Goal: Transaction & Acquisition: Purchase product/service

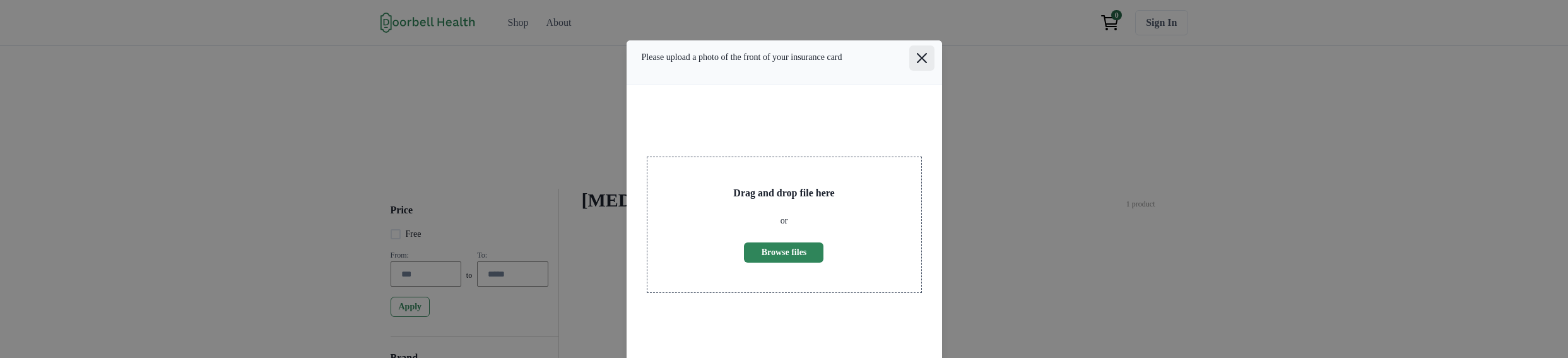
click at [922, 63] on icon "Close" at bounding box center [922, 58] width 10 height 10
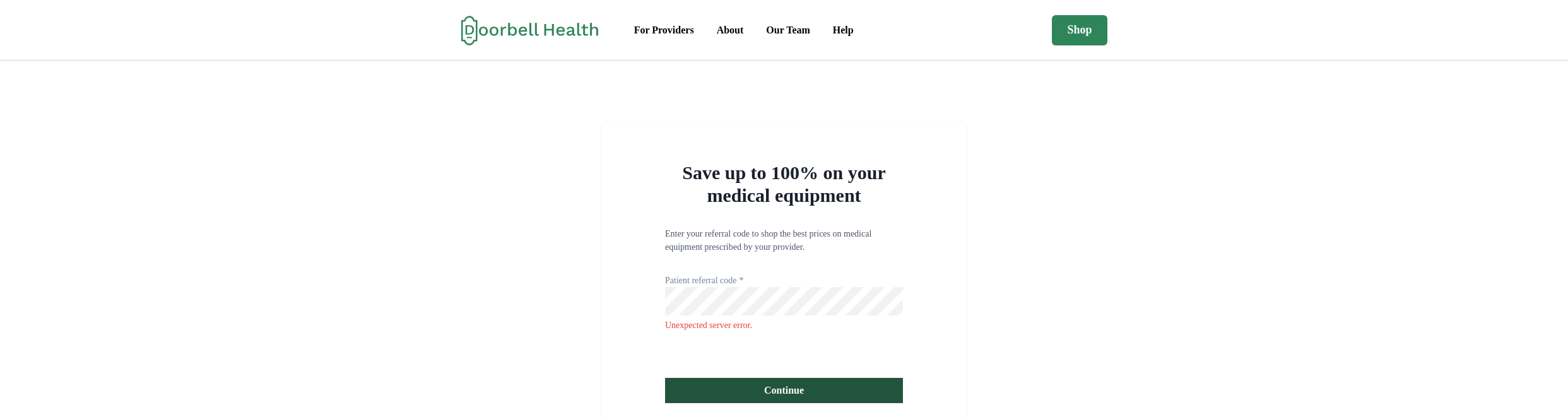
click at [754, 195] on h2 "Save up to 100% on your medical equipment" at bounding box center [784, 183] width 238 height 45
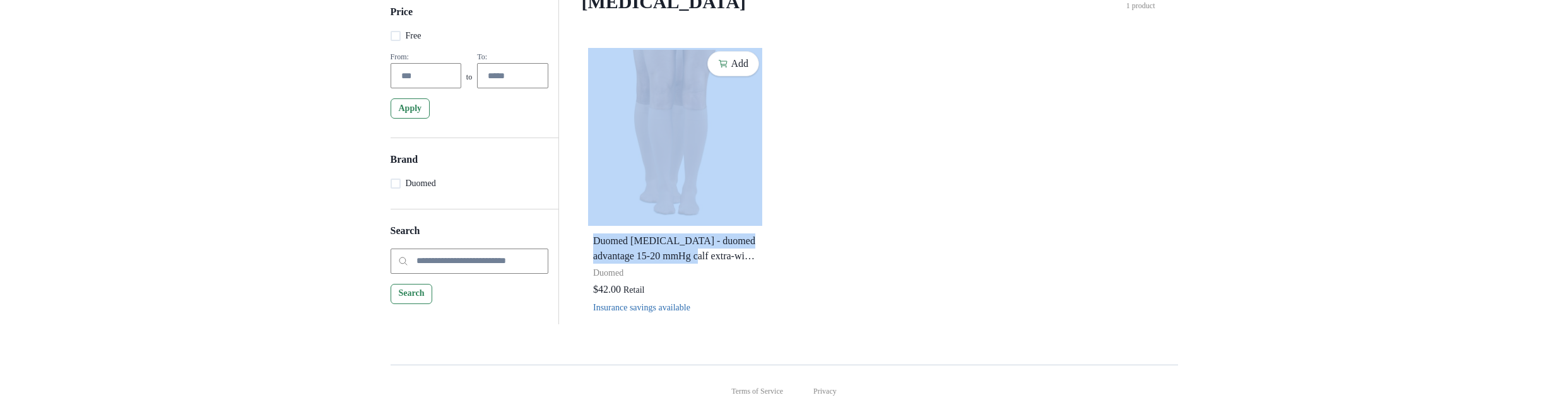
drag, startPoint x: 982, startPoint y: 411, endPoint x: 1038, endPoint y: 88, distance: 327.8
click at [1054, 114] on div "Add Duomed Compression Stockings - duomed advantage 15-20 mmHg calf extra-wide …" at bounding box center [869, 185] width 564 height 278
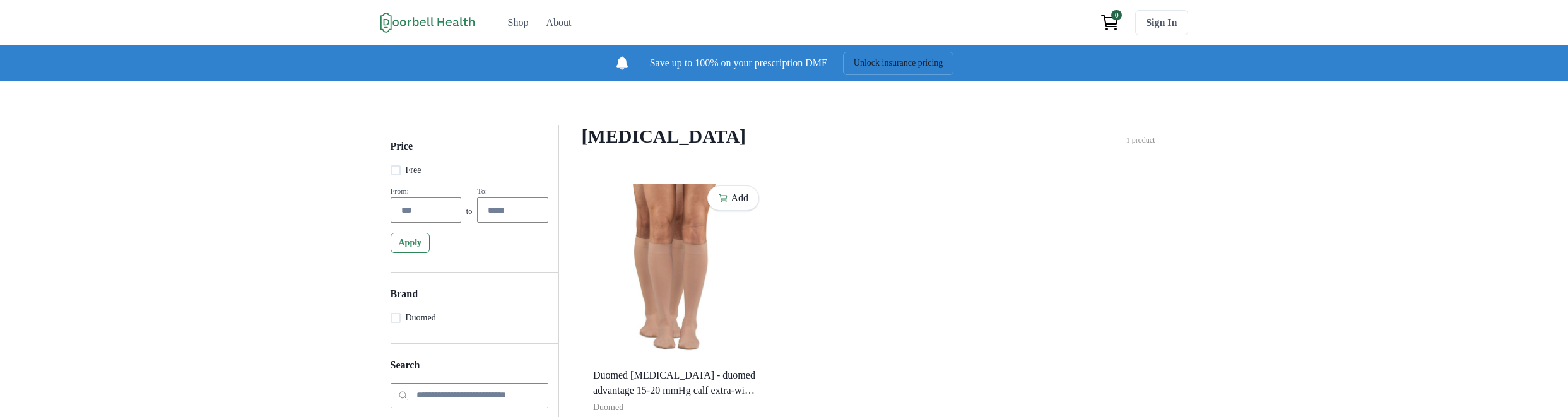
scroll to position [167, 0]
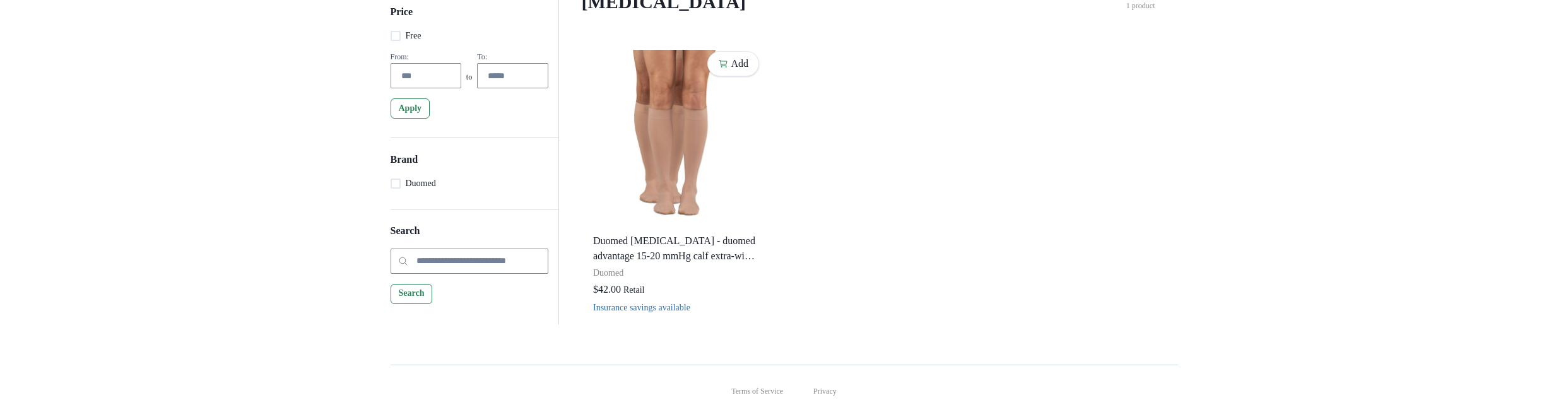
click at [977, 268] on div "Add Duomed Compression Stockings - duomed advantage 15-20 mmHg calf extra-wide …" at bounding box center [869, 185] width 564 height 278
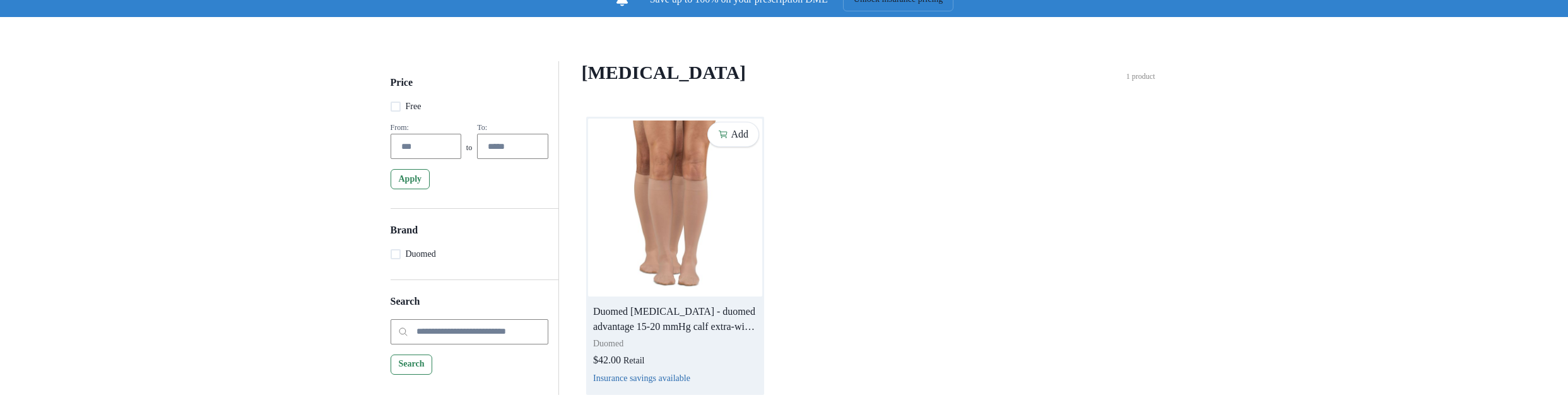
scroll to position [0, 0]
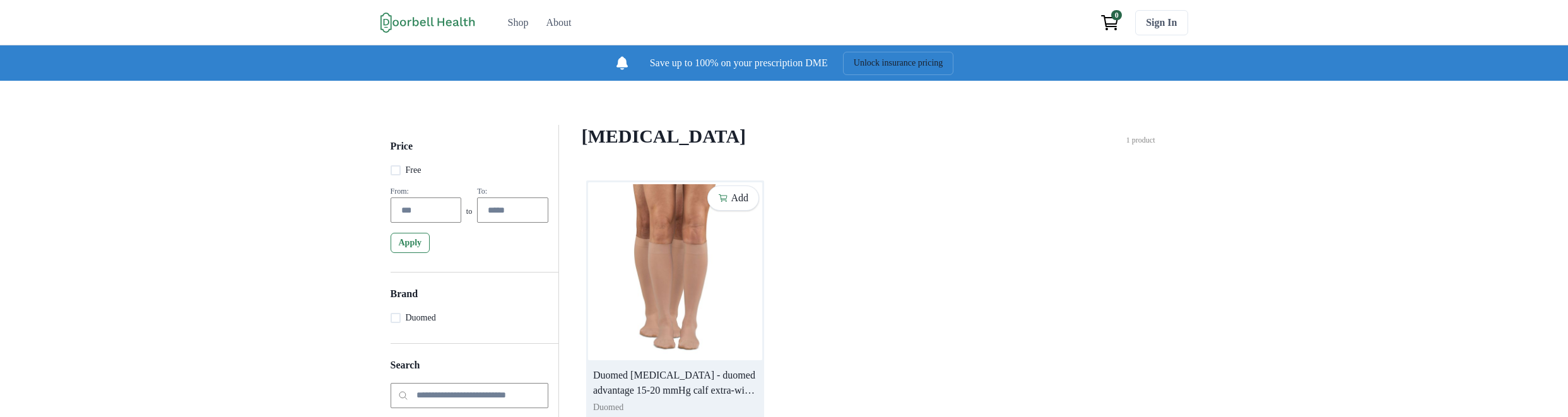
click at [699, 290] on img at bounding box center [675, 271] width 174 height 178
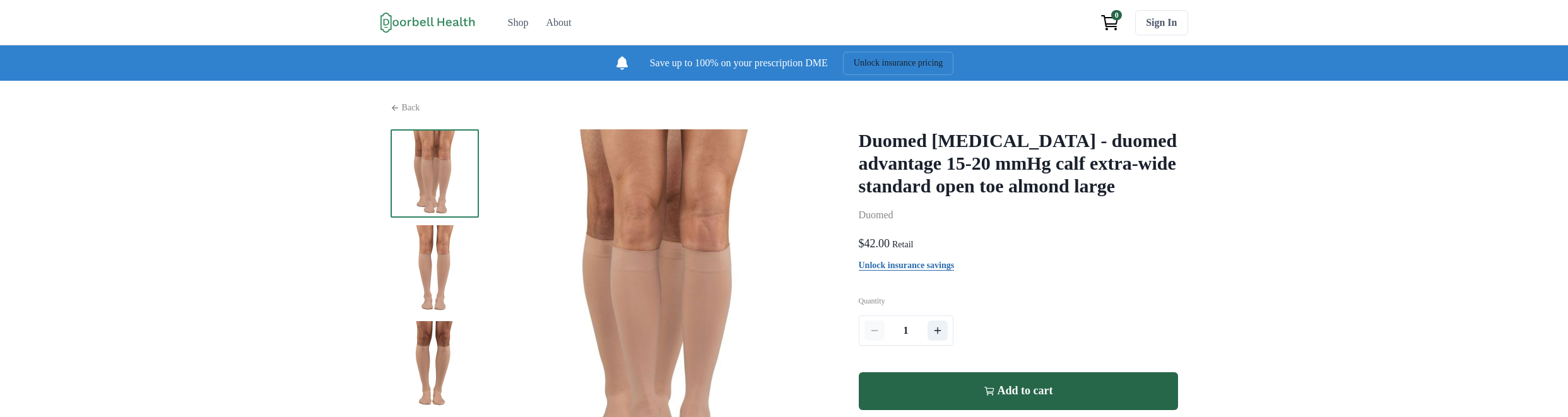
click at [910, 197] on h2 "Duomed Compression Stockings - duomed advantage 15-20 mmHg calf extra-wide stan…" at bounding box center [1019, 163] width 319 height 68
click at [910, 197] on h2 "Duomed [MEDICAL_DATA] - duomed advantage 15-20 mmHg calf extra-wide standard op…" at bounding box center [1019, 163] width 319 height 68
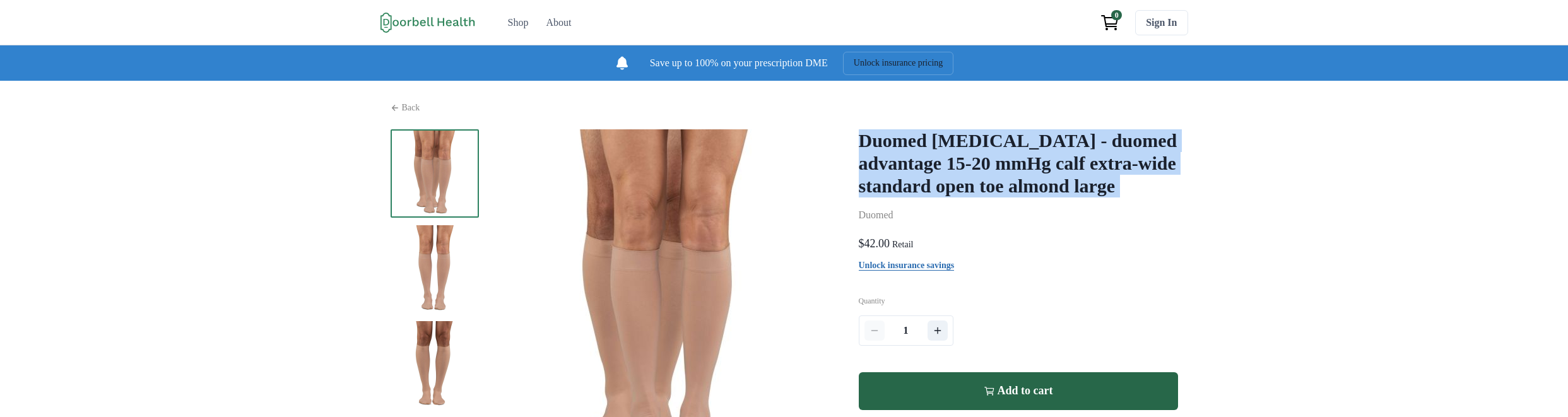
click at [910, 197] on h2 "Duomed [MEDICAL_DATA] - duomed advantage 15-20 mmHg calf extra-wide standard op…" at bounding box center [1019, 163] width 319 height 68
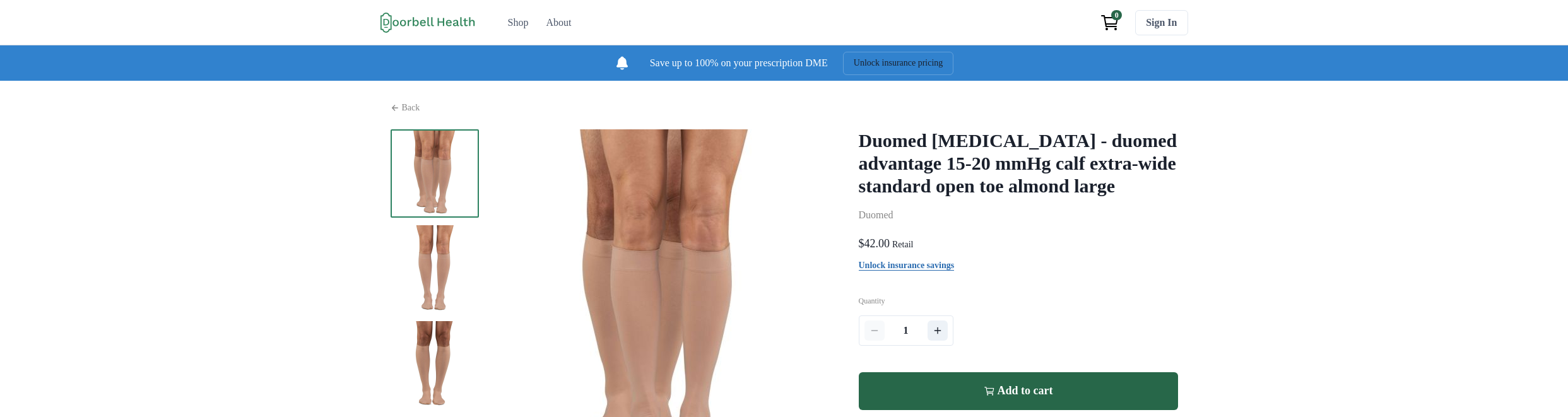
click at [902, 223] on p "Duomed" at bounding box center [1019, 215] width 319 height 15
click at [956, 197] on h2 "Duomed [MEDICAL_DATA] - duomed advantage 15-20 mmHg calf extra-wide standard op…" at bounding box center [1019, 163] width 319 height 68
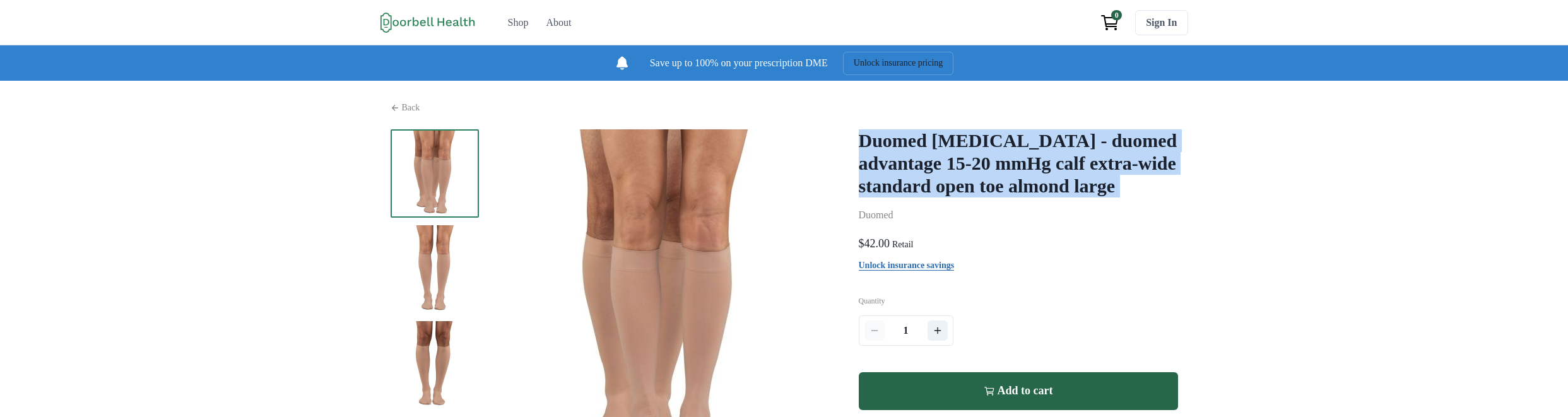
click at [956, 197] on h2 "Duomed [MEDICAL_DATA] - duomed advantage 15-20 mmHg calf extra-wide standard op…" at bounding box center [1019, 163] width 319 height 68
click at [1007, 197] on h2 "Duomed [MEDICAL_DATA] - duomed advantage 15-20 mmHg calf extra-wide standard op…" at bounding box center [1019, 163] width 319 height 68
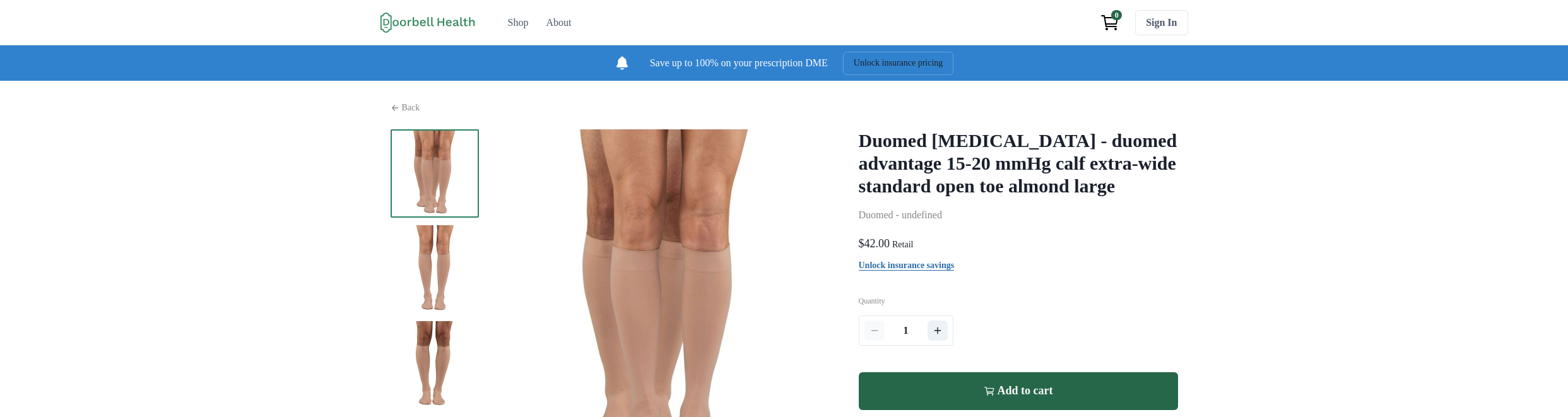
click at [948, 223] on p "Duomed - undefined" at bounding box center [1019, 215] width 319 height 15
click at [966, 223] on p "Duomed - undefined" at bounding box center [1019, 215] width 319 height 15
click at [1023, 250] on div "Duomed [MEDICAL_DATA] - duomed advantage 15-20 mmHg calf extra-wide standard op…" at bounding box center [1019, 314] width 319 height 368
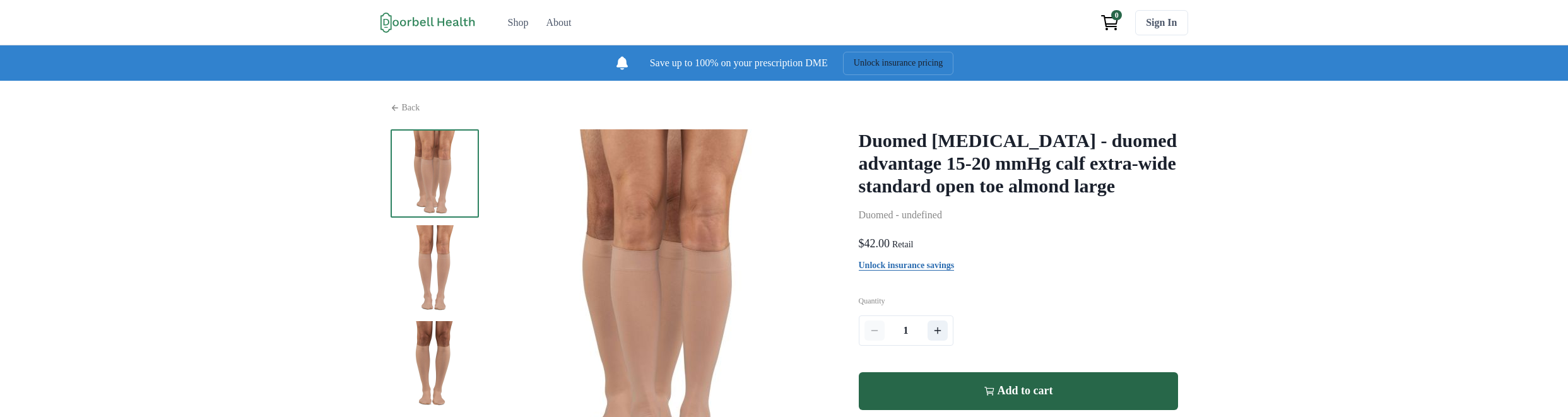
click at [1028, 194] on h2 "Duomed [MEDICAL_DATA] - duomed advantage 15-20 mmHg calf extra-wide standard op…" at bounding box center [1019, 163] width 319 height 68
click at [1028, 194] on h2 "Duomed Compression Stockings - duomed advantage 15-20 mmHg calf extra-wide stan…" at bounding box center [1019, 163] width 319 height 68
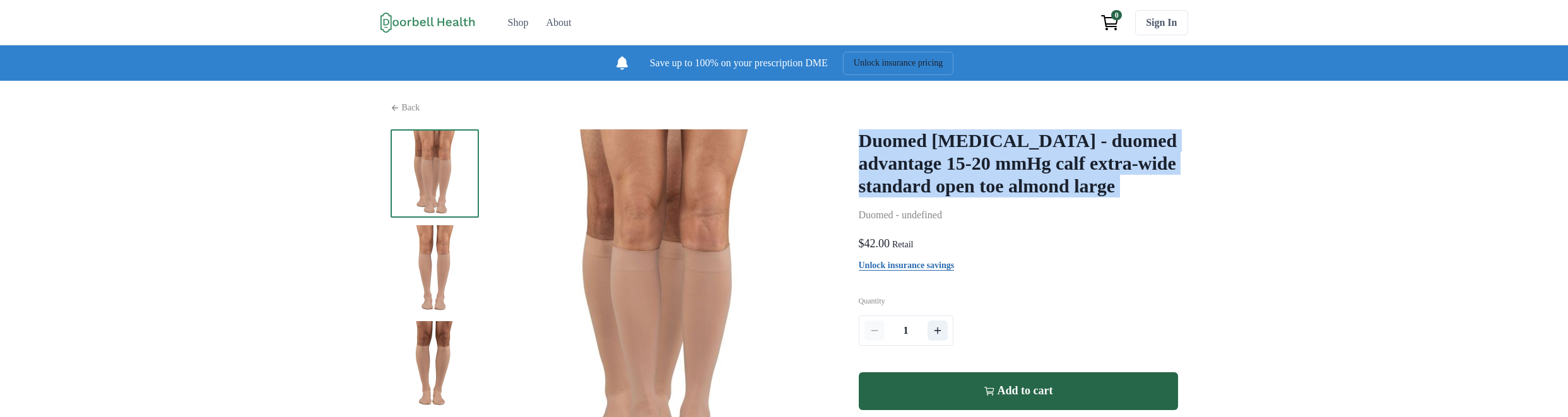
click at [1028, 194] on h2 "Duomed [MEDICAL_DATA] - duomed advantage 15-20 mmHg calf extra-wide standard op…" at bounding box center [1019, 163] width 319 height 68
click at [990, 191] on h2 "Duomed [MEDICAL_DATA] - duomed advantage 15-20 mmHg calf extra-wide standard op…" at bounding box center [1019, 163] width 319 height 68
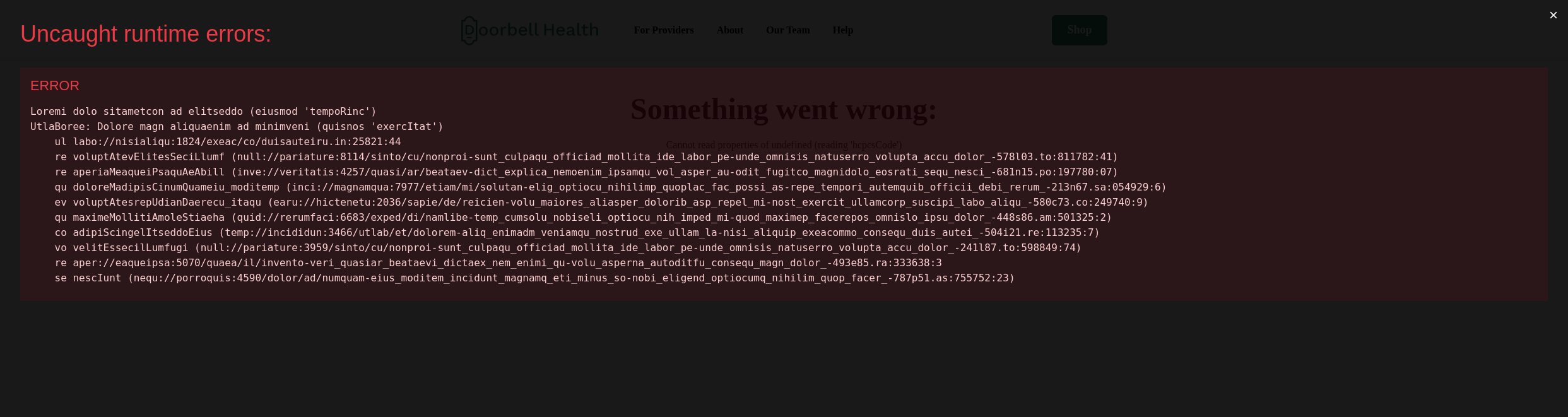
click at [853, 167] on div at bounding box center [784, 195] width 1508 height 182
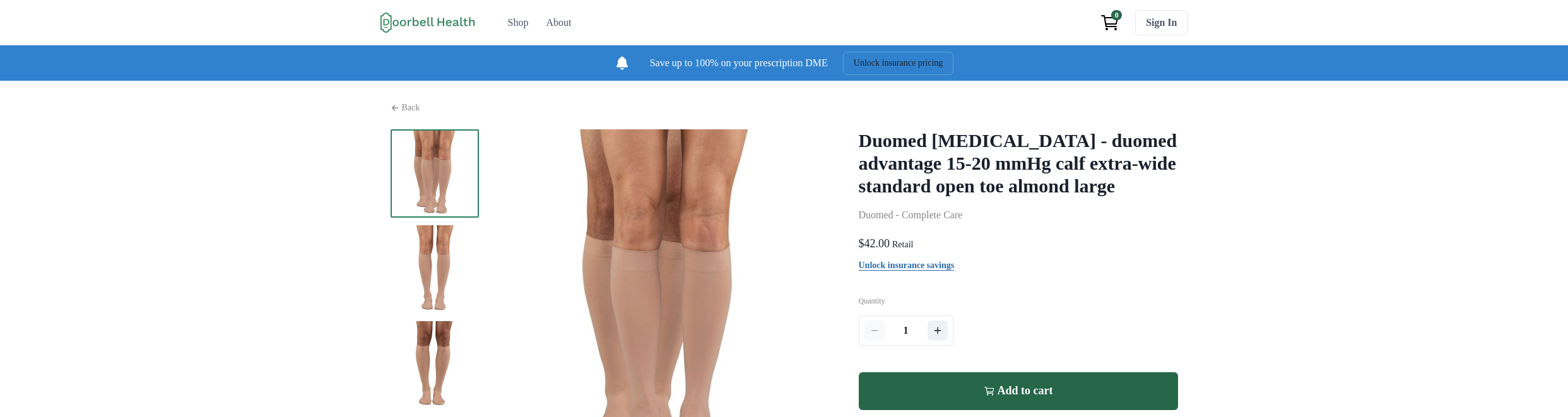
click at [971, 223] on p "Duomed - Complete Care" at bounding box center [1019, 215] width 319 height 15
click at [977, 197] on h2 "Duomed Compression Stockings - duomed advantage 15-20 mmHg calf extra-wide stan…" at bounding box center [1019, 163] width 319 height 68
click at [967, 168] on h2 "Duomed Compression Stockings - duomed advantage 15-20 mmHg calf extra-wide stan…" at bounding box center [1019, 163] width 319 height 68
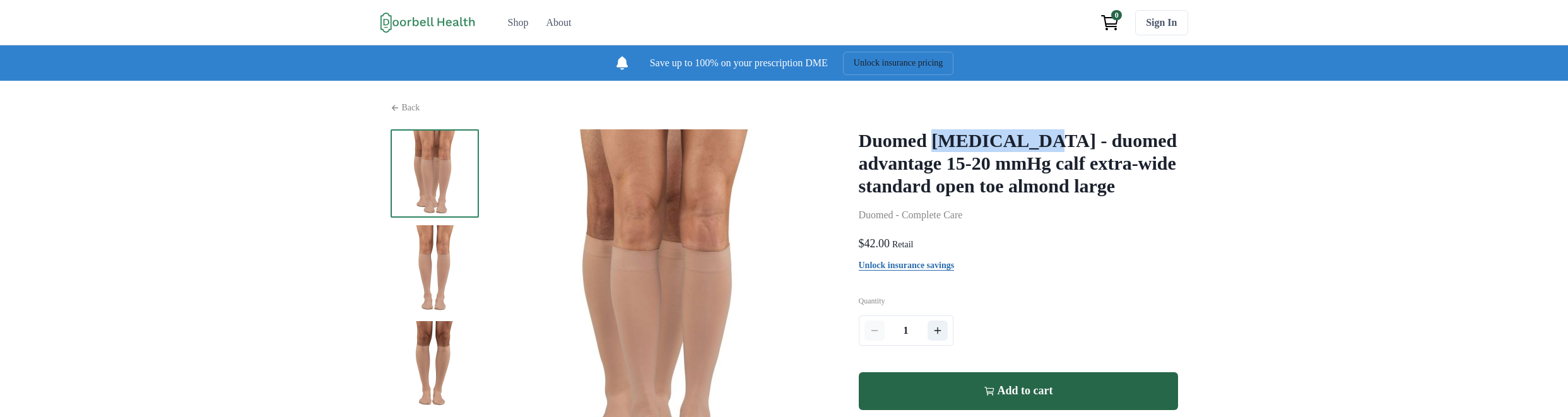
click at [967, 167] on h2 "Duomed Compression Stockings - duomed advantage 15-20 mmHg calf extra-wide stan…" at bounding box center [1019, 163] width 319 height 68
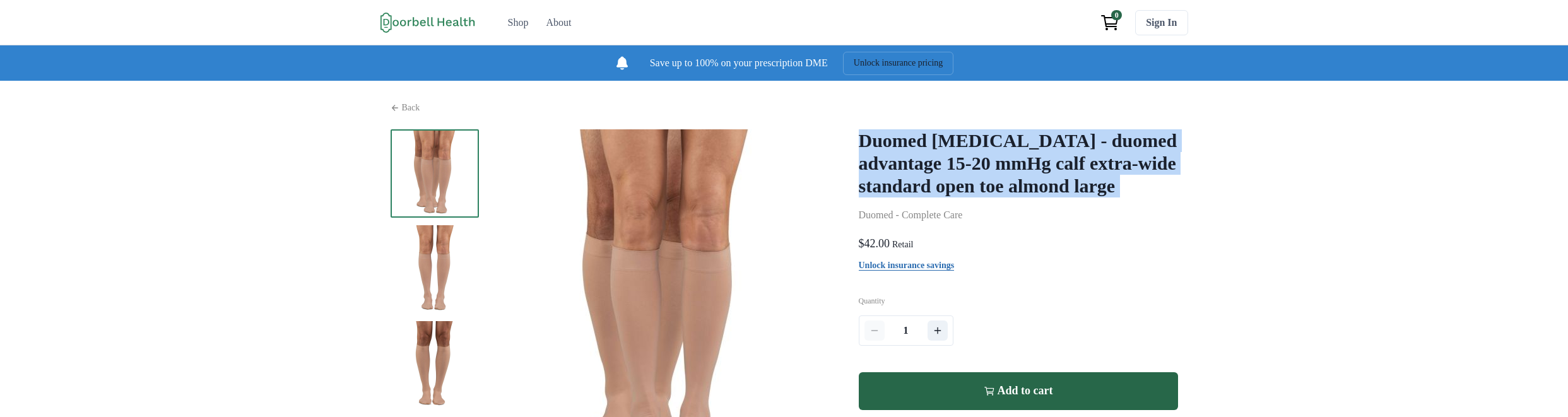
drag, startPoint x: 967, startPoint y: 167, endPoint x: 932, endPoint y: 170, distance: 35.1
click at [965, 167] on h2 "Duomed Compression Stockings - duomed advantage 15-20 mmHg calf extra-wide stan…" at bounding box center [1019, 163] width 319 height 68
click at [932, 170] on h2 "Duomed Compression Stockings - duomed advantage 15-20 mmHg calf extra-wide stan…" at bounding box center [1019, 163] width 319 height 68
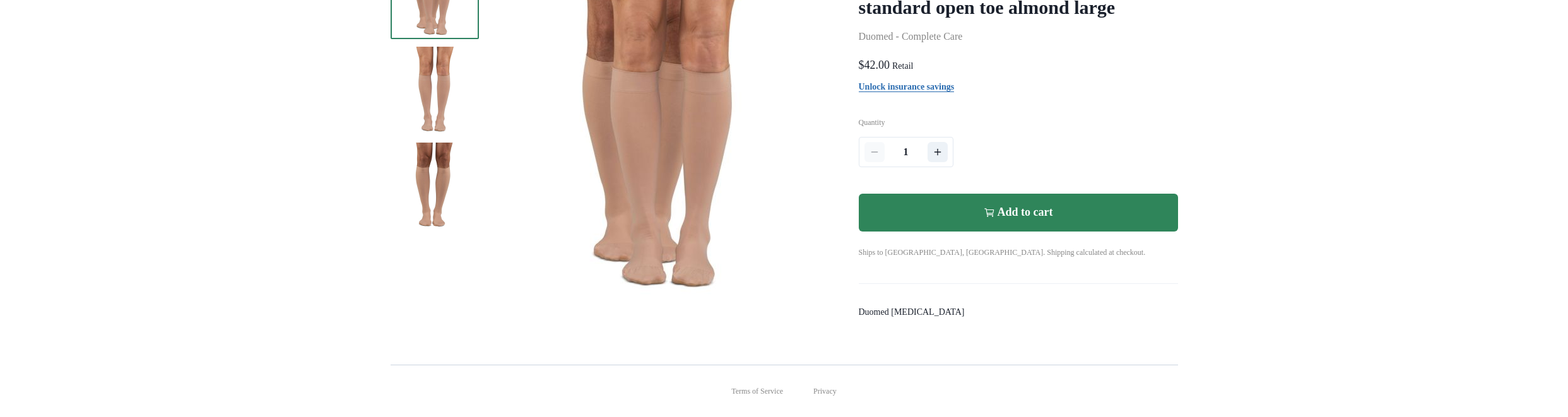
click at [1054, 220] on p "Add to cart" at bounding box center [1026, 212] width 55 height 14
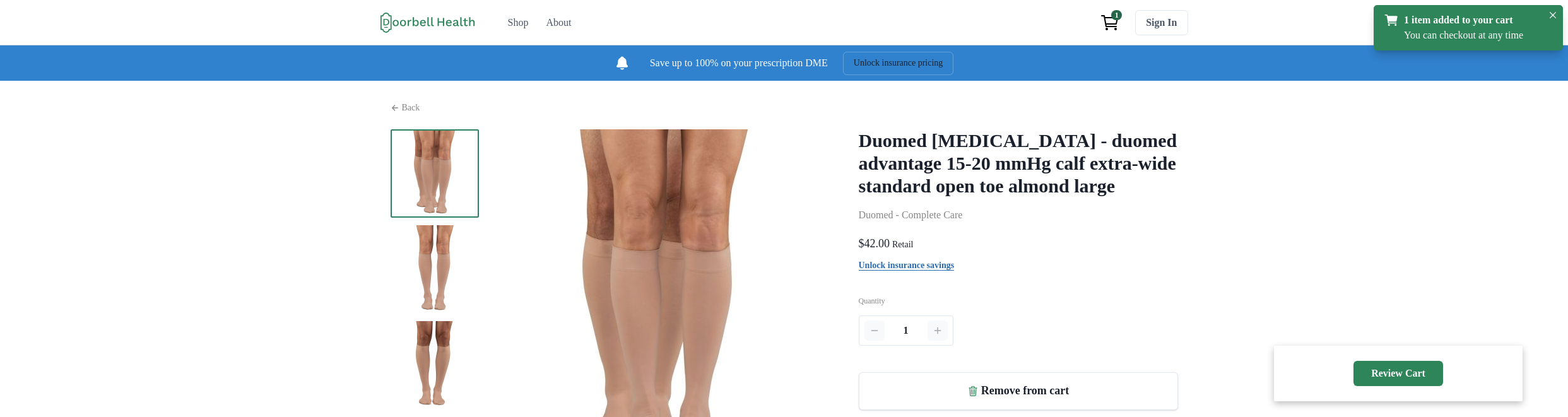
click at [1120, 33] on icon "View cart" at bounding box center [1110, 23] width 21 height 21
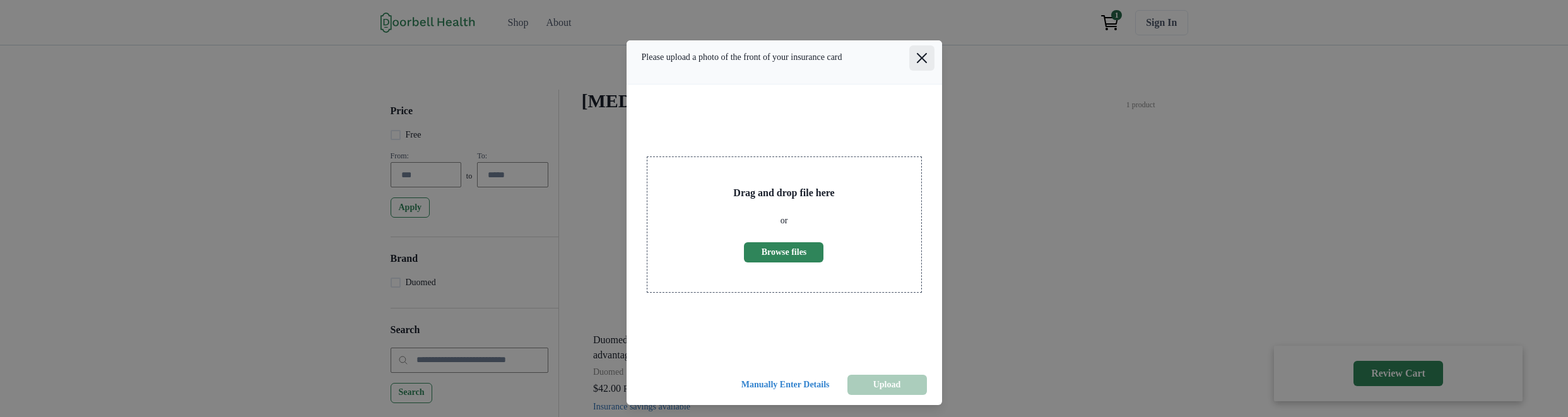
click at [922, 63] on icon "Close" at bounding box center [922, 58] width 10 height 10
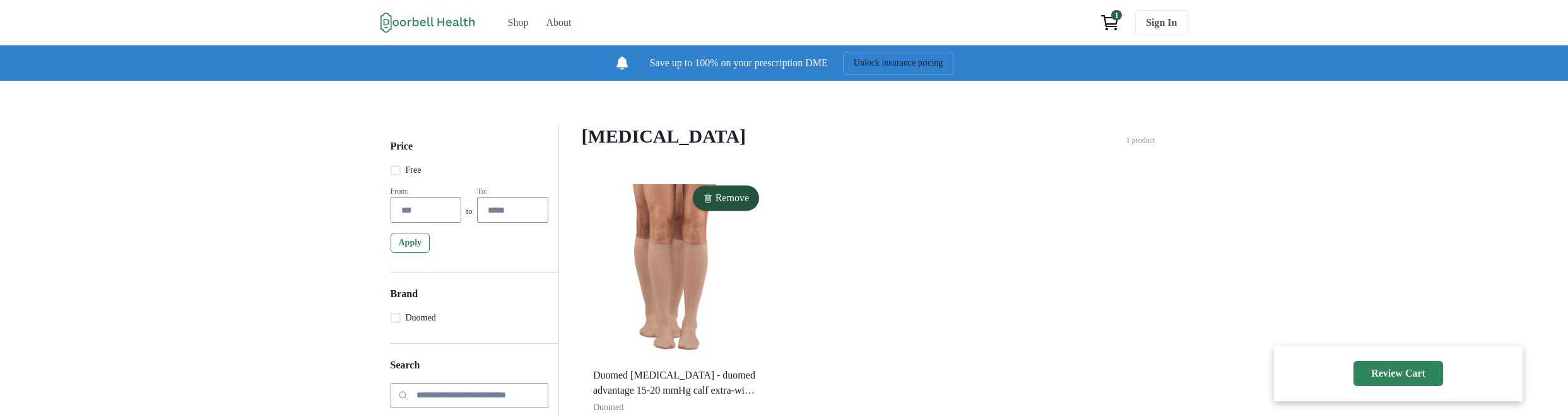
click at [1122, 17] on span "1" at bounding box center [1117, 15] width 11 height 10
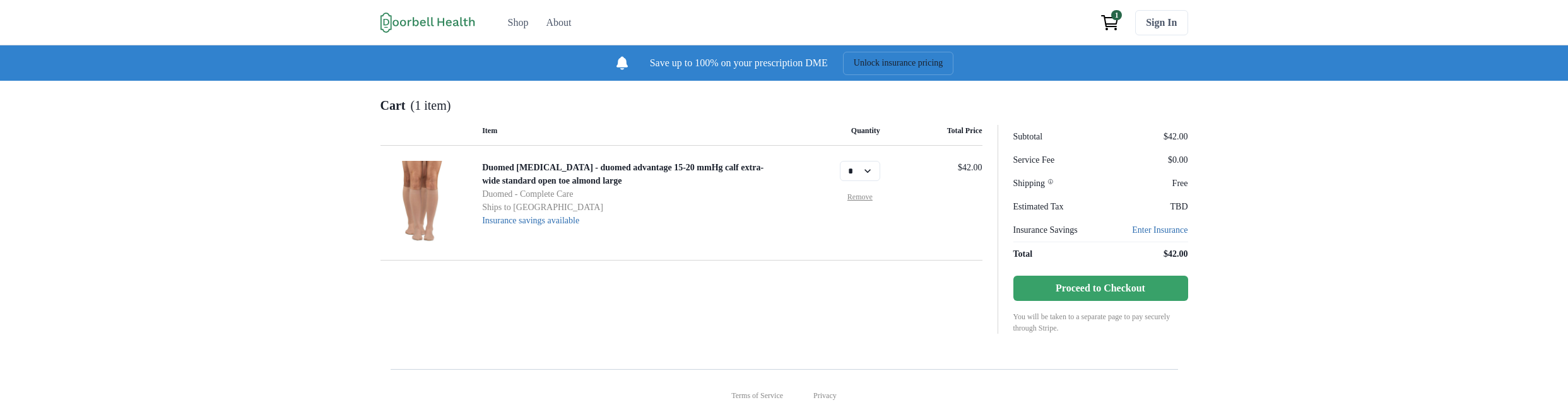
click at [563, 321] on main "Item Quantity Total Price Duomed Compression Stockings - duomed advantage 15-20…" at bounding box center [682, 229] width 602 height 208
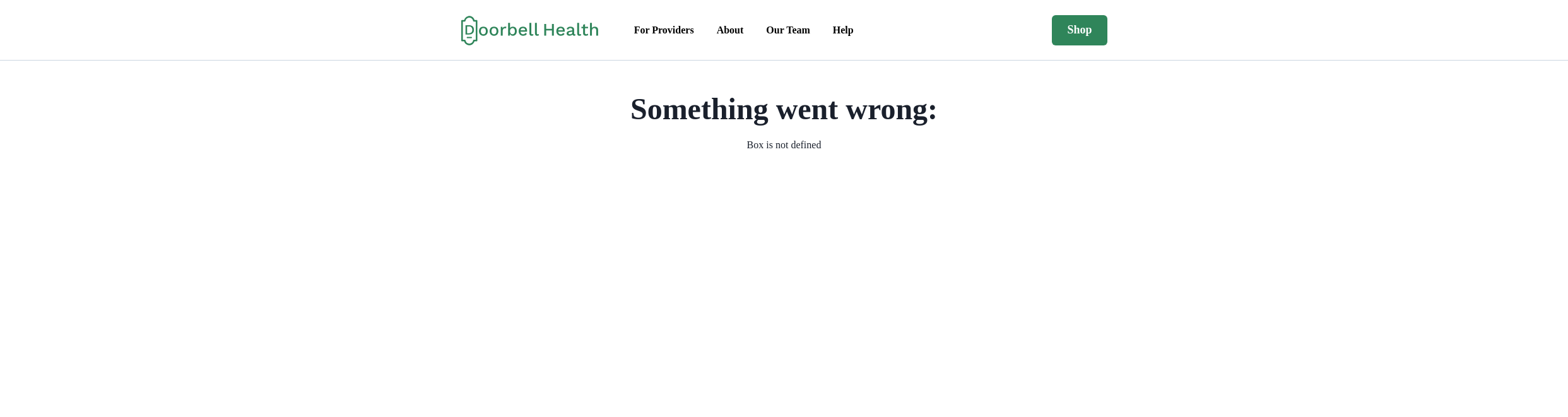
scroll to position [2, 0]
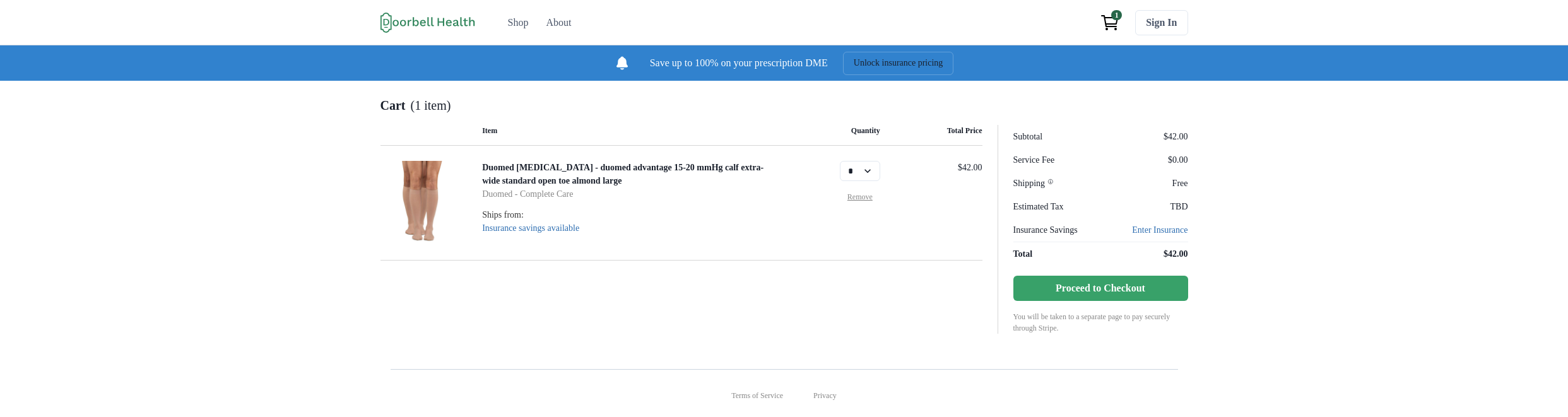
scroll to position [2, 0]
click at [726, 261] on div "Duomed [MEDICAL_DATA] - duomed advantage 15-20 mmHg calf extra-wide standard op…" at bounding box center [682, 202] width 602 height 115
drag, startPoint x: 677, startPoint y: 246, endPoint x: 622, endPoint y: 195, distance: 75.0
click at [619, 193] on div "Duomed Compression Stockings - duomed advantage 15-20 mmHg calf extra-wide stan…" at bounding box center [630, 203] width 296 height 84
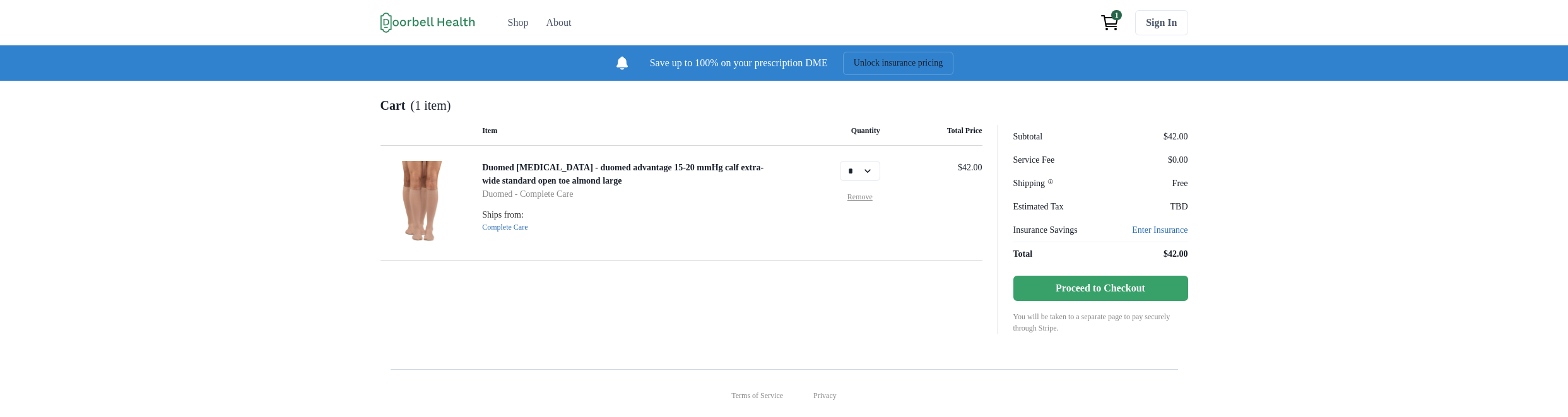
click at [668, 233] on p "Complete Care" at bounding box center [630, 227] width 296 height 11
click at [499, 330] on main "Item Quantity Total Price Duomed Compression Stockings - duomed advantage 15-20…" at bounding box center [682, 229] width 602 height 208
click at [508, 22] on div "Shop" at bounding box center [518, 22] width 21 height 15
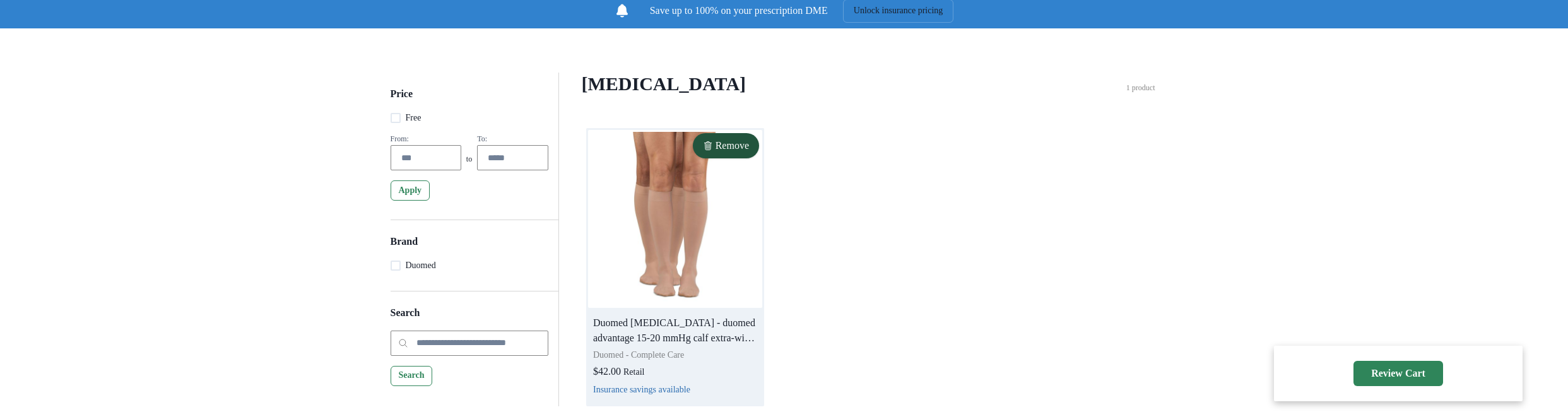
scroll to position [76, 0]
